Goal: Answer question/provide support: Share knowledge or assist other users

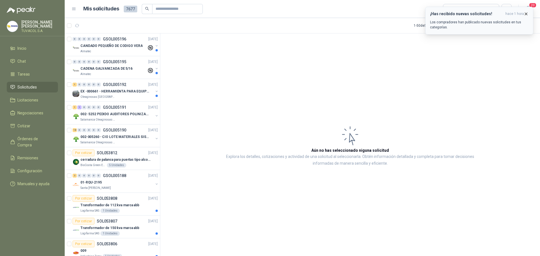
click at [525, 13] on icon "button" at bounding box center [525, 14] width 5 height 5
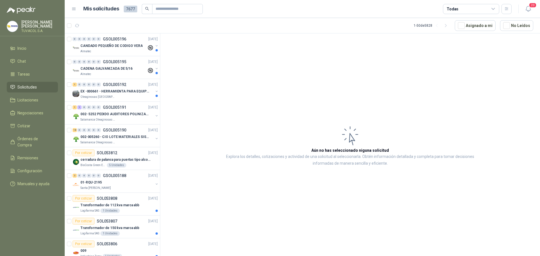
click at [493, 5] on div "Todas" at bounding box center [471, 9] width 56 height 10
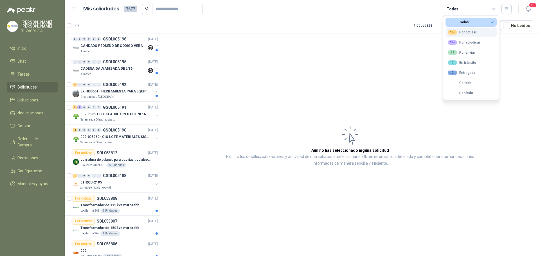
click at [476, 29] on button "99+ Por cotizar" at bounding box center [470, 32] width 51 height 9
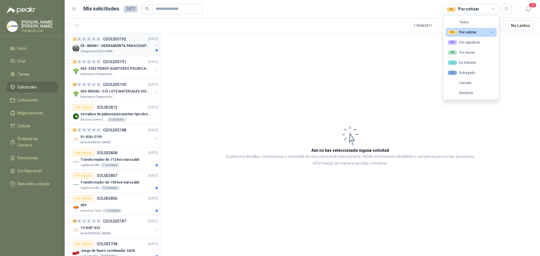
click at [122, 53] on div "Oleaginosas [GEOGRAPHIC_DATA][PERSON_NAME]" at bounding box center [116, 51] width 73 height 4
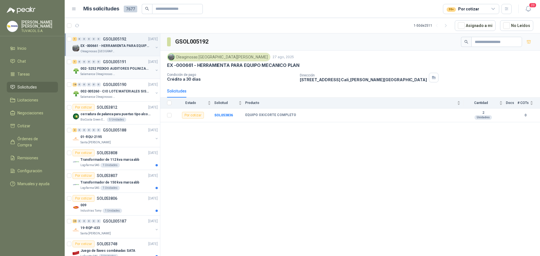
click at [117, 67] on p "002- 5252 PEDIDO AUDITORES POLINIZACIÓN" at bounding box center [115, 68] width 70 height 5
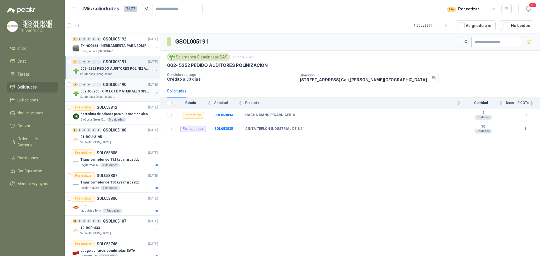
click at [118, 88] on div "002-005260 - CIO LOTE MATERIALES SISTEMA HIDRAULIC" at bounding box center [116, 91] width 73 height 7
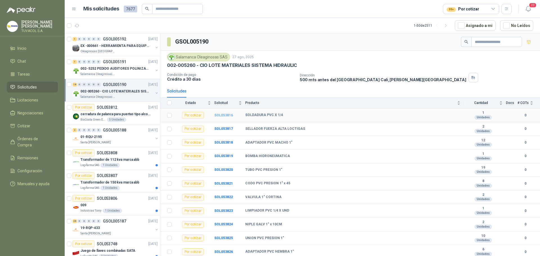
click at [231, 116] on b "SOL053816" at bounding box center [223, 115] width 19 height 4
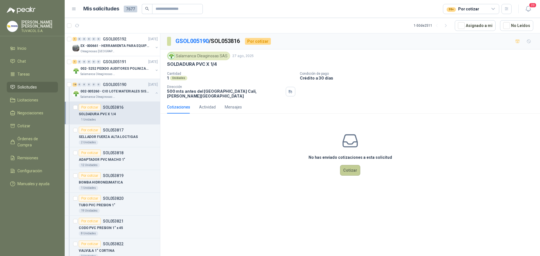
click at [357, 168] on button "Cotizar" at bounding box center [350, 170] width 20 height 11
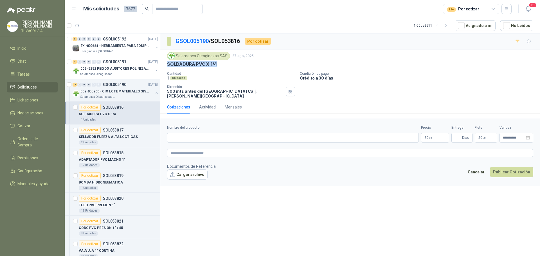
drag, startPoint x: 201, startPoint y: 65, endPoint x: 168, endPoint y: 65, distance: 33.7
click at [168, 65] on div "SOLDADURA PVC X 1/4" at bounding box center [350, 64] width 366 height 6
copy p "SOLDADURA PVC X 1/4"
click at [204, 133] on input "Nombre del producto" at bounding box center [293, 138] width 252 height 10
paste input "**********"
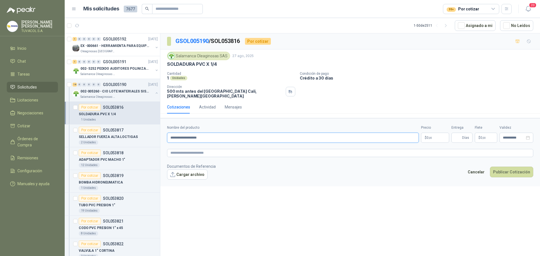
type input "**********"
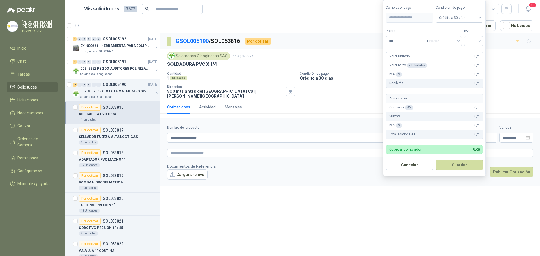
click at [362, 35] on body "[PERSON_NAME] TUVACOL S.A. Inicio Chat Tareas Solicitudes Licitaciones Negociac…" at bounding box center [270, 128] width 540 height 256
type input "********"
click at [476, 37] on input "search" at bounding box center [473, 40] width 12 height 8
click at [479, 51] on div "19%" at bounding box center [474, 52] width 10 height 6
click at [469, 167] on button "Guardar" at bounding box center [460, 165] width 48 height 11
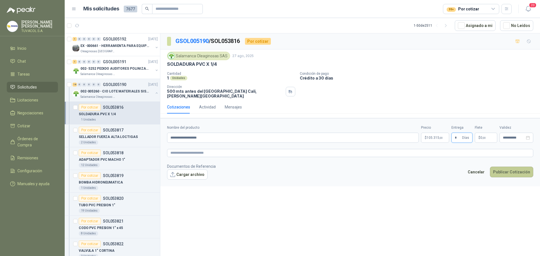
type input "*"
click at [505, 167] on button "Publicar Cotización" at bounding box center [511, 172] width 43 height 11
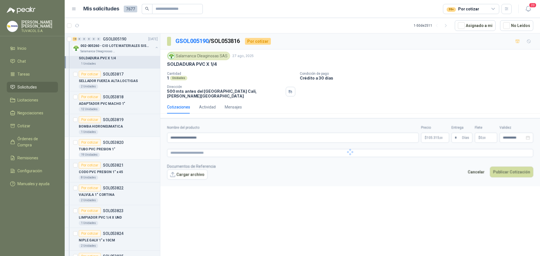
scroll to position [56, 0]
click at [123, 104] on div "ADAPTADOR PVC MACHO 1"" at bounding box center [118, 103] width 79 height 7
